Goal: Task Accomplishment & Management: Use online tool/utility

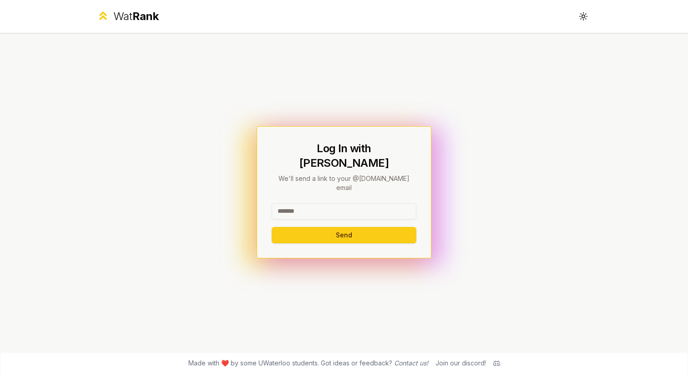
click at [302, 203] on input at bounding box center [344, 211] width 145 height 16
drag, startPoint x: 349, startPoint y: 193, endPoint x: 470, endPoint y: 194, distance: 121.1
click at [470, 194] on div "**********" at bounding box center [344, 192] width 524 height 318
drag, startPoint x: 396, startPoint y: 203, endPoint x: 192, endPoint y: 201, distance: 204.0
click at [192, 201] on div "**********" at bounding box center [344, 192] width 524 height 318
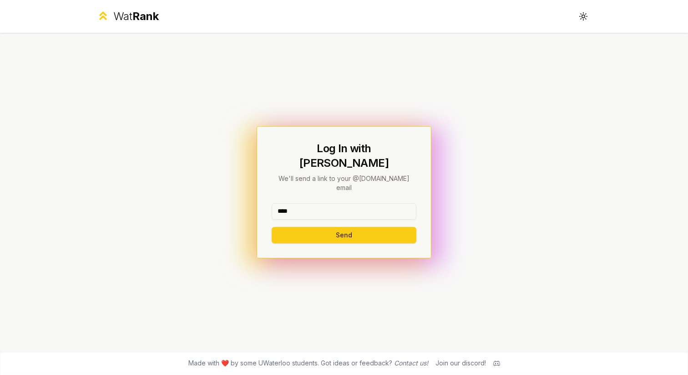
type input "****"
click at [288, 232] on div "Log In with WatIAM We'll send a link to your @[DOMAIN_NAME] email **** Send" at bounding box center [344, 192] width 175 height 132
click at [301, 227] on button "Send" at bounding box center [344, 235] width 145 height 16
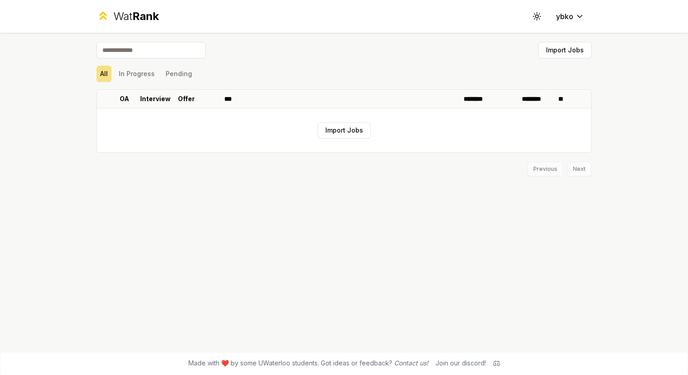
click at [141, 51] on input at bounding box center [151, 50] width 109 height 16
click at [352, 132] on button "Import Jobs" at bounding box center [344, 130] width 53 height 16
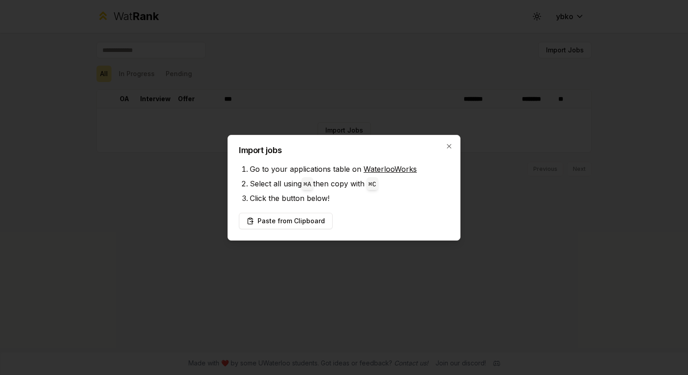
click at [382, 168] on link "WaterlooWorks" at bounding box center [390, 168] width 53 height 9
click at [451, 145] on icon "button" at bounding box center [449, 146] width 7 height 7
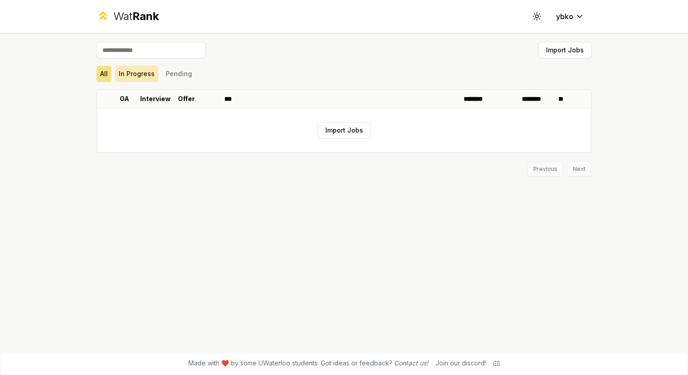
click at [131, 66] on button "In Progress" at bounding box center [136, 74] width 43 height 16
click at [183, 74] on button "Pending" at bounding box center [179, 74] width 34 height 16
click at [178, 74] on button "Pending" at bounding box center [179, 74] width 34 height 16
click at [121, 74] on button "In Progress" at bounding box center [136, 74] width 43 height 16
click at [102, 74] on button "All" at bounding box center [104, 74] width 15 height 16
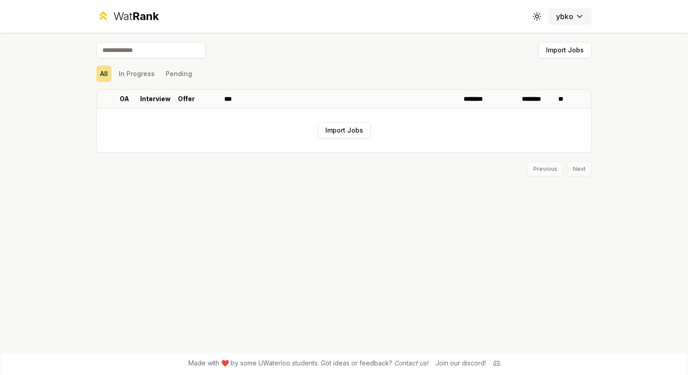
click at [574, 12] on html "Wat Rank Toggle theme ybko Import Jobs All In Progress Pending OA Interview Off…" at bounding box center [344, 187] width 688 height 375
click at [539, 15] on html "Wat Rank Toggle theme ybko Import Jobs All In Progress Pending OA Interview Off…" at bounding box center [344, 187] width 688 height 375
click at [539, 15] on circle at bounding box center [537, 16] width 3 height 3
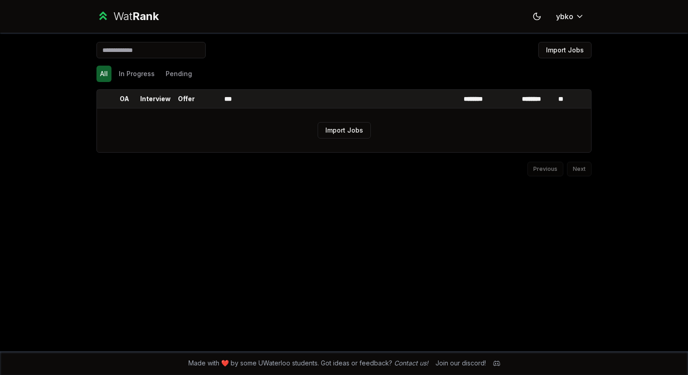
click at [539, 15] on icon at bounding box center [537, 16] width 9 height 9
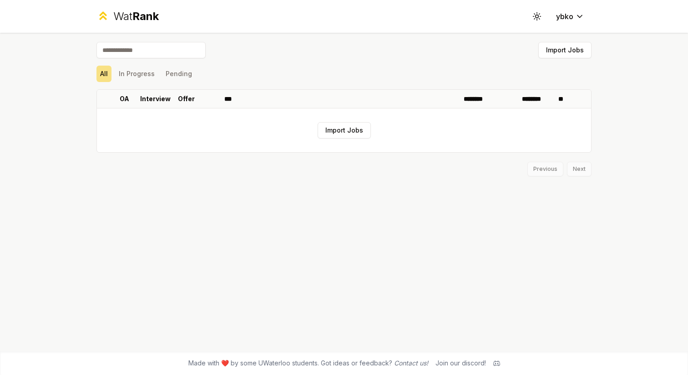
click at [539, 15] on circle at bounding box center [537, 16] width 3 height 3
